Goal: Navigation & Orientation: Find specific page/section

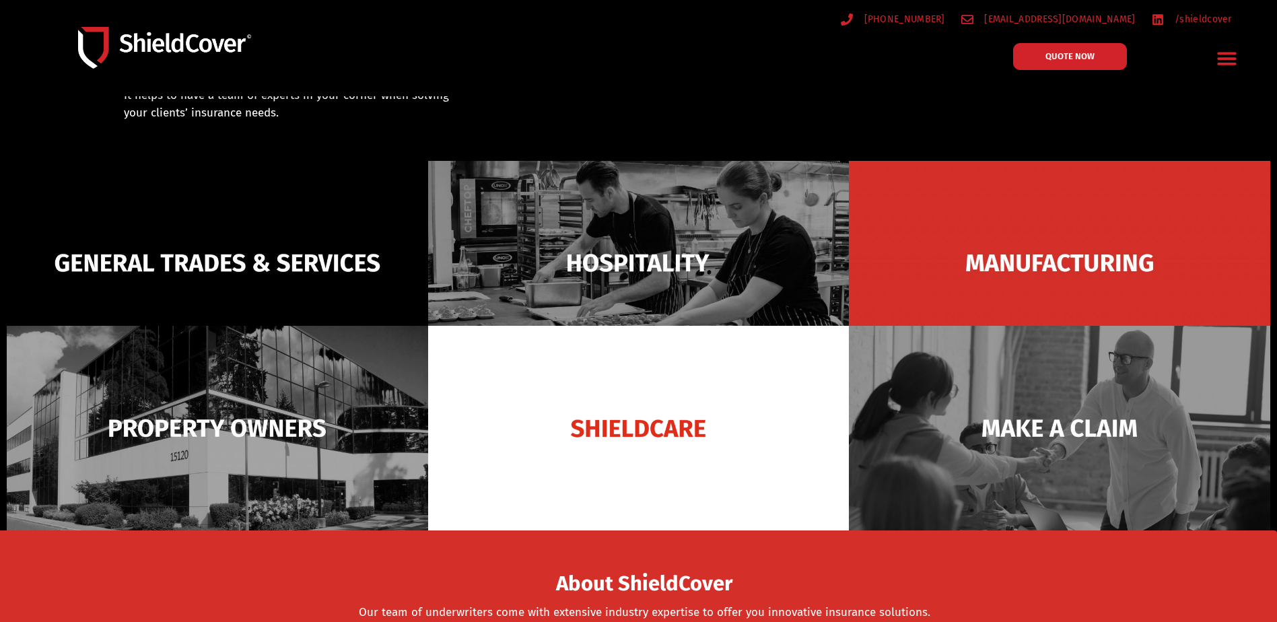
scroll to position [269, 0]
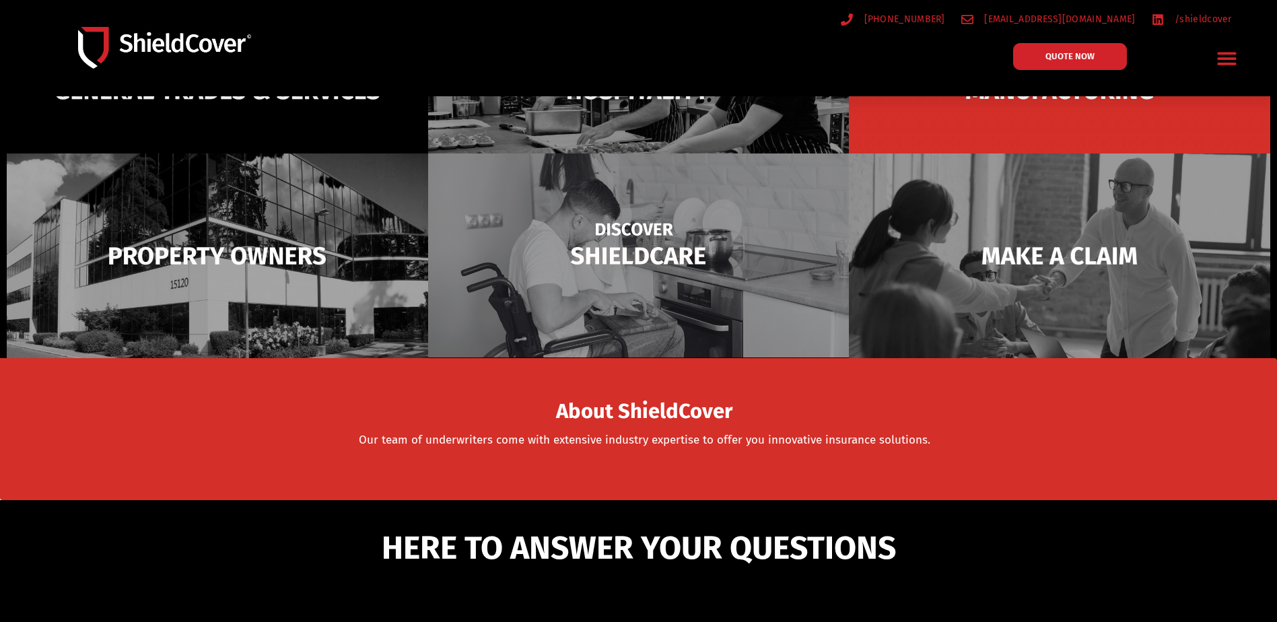
click at [654, 256] on img at bounding box center [638, 255] width 421 height 205
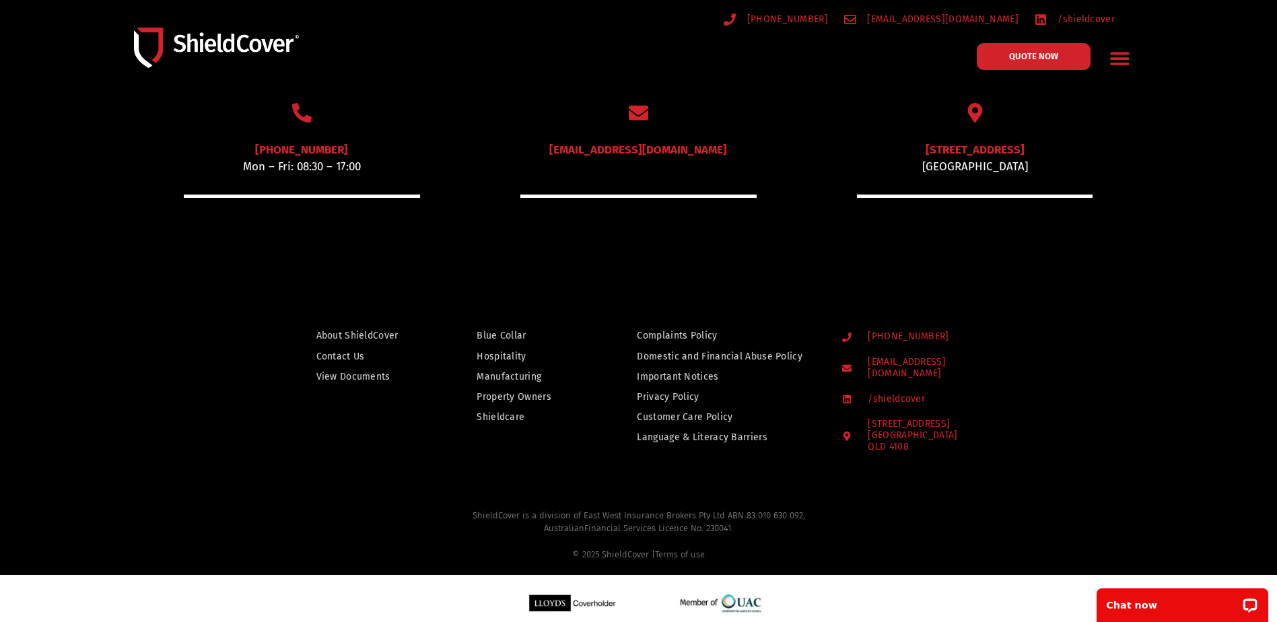
scroll to position [838, 0]
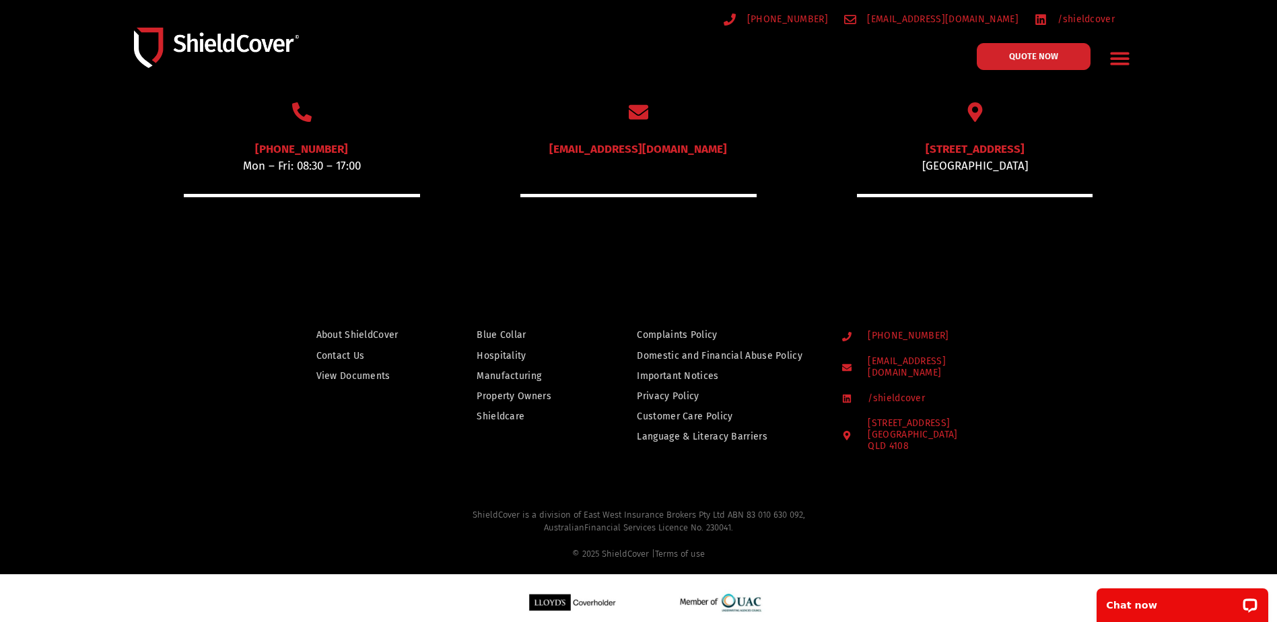
click at [363, 370] on span "View Documents" at bounding box center [353, 375] width 74 height 17
